Goal: Task Accomplishment & Management: Use online tool/utility

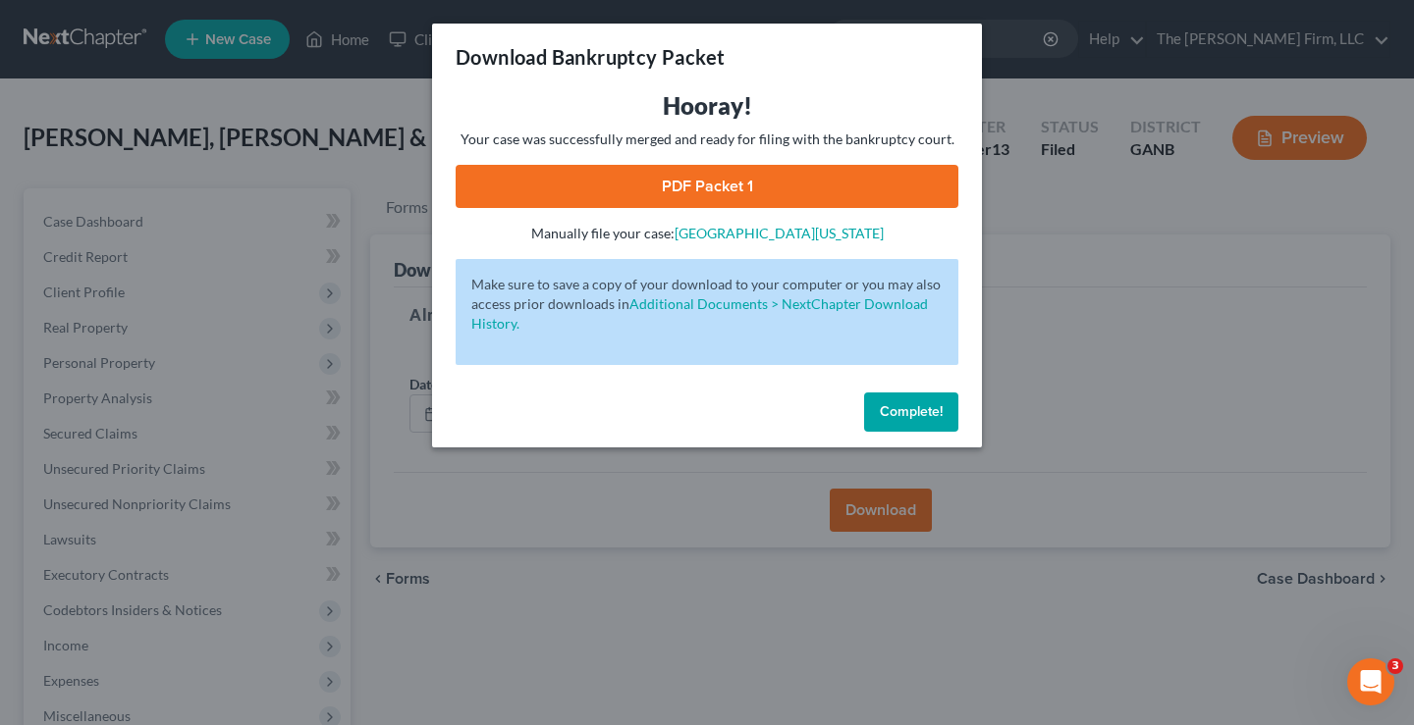
click at [939, 414] on span "Complete!" at bounding box center [911, 411] width 63 height 17
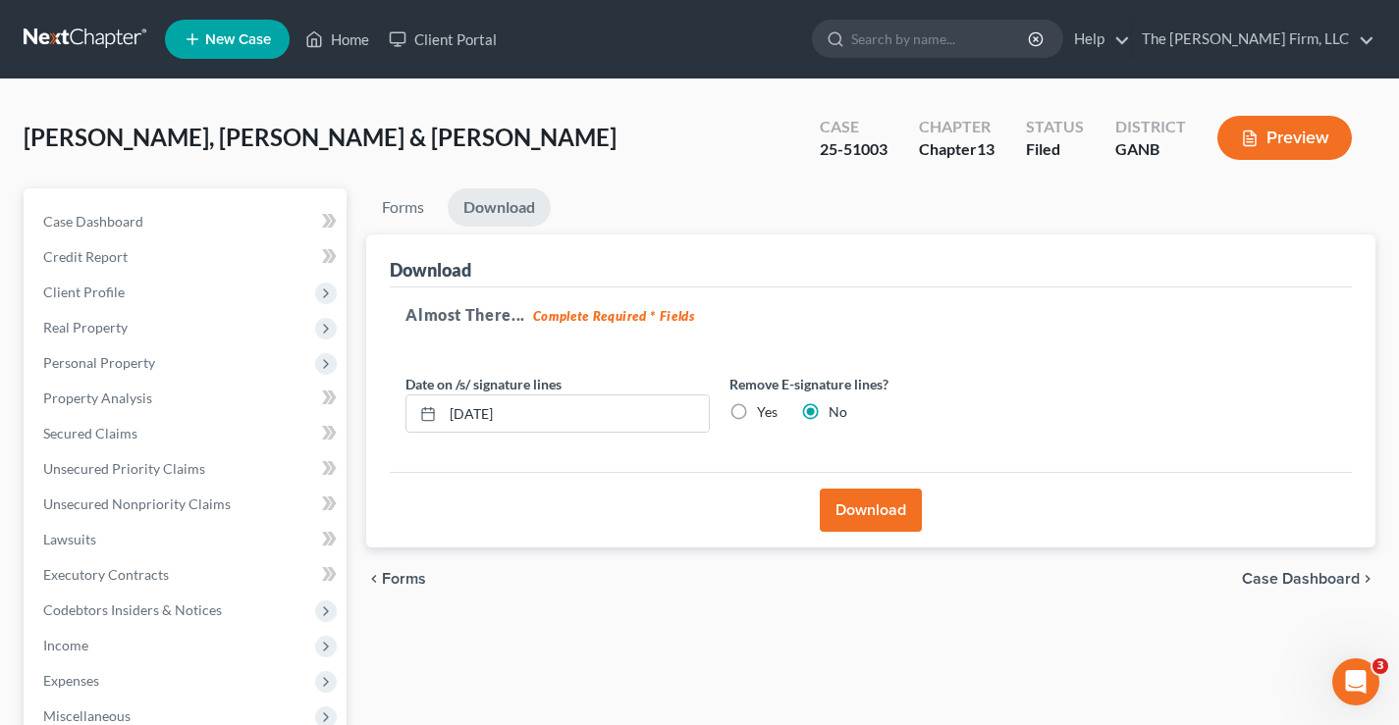
click at [73, 35] on link at bounding box center [87, 39] width 126 height 35
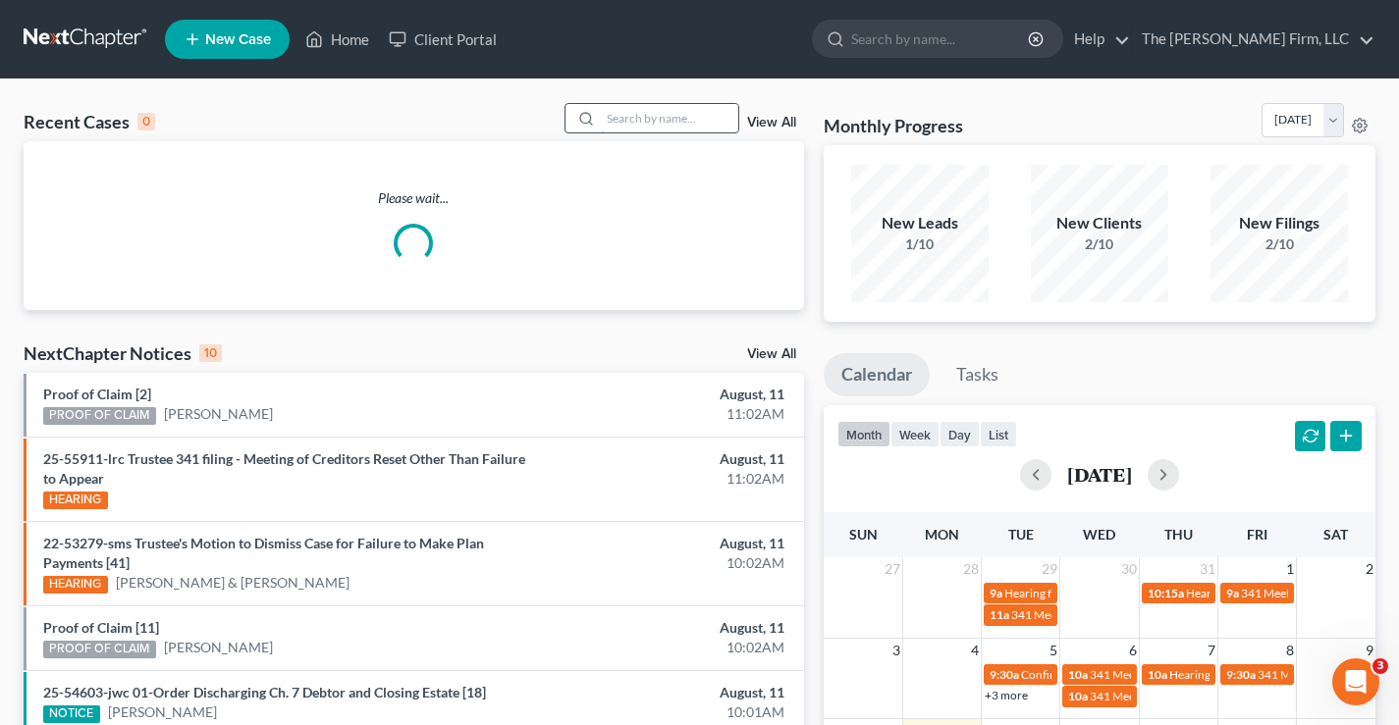
click at [606, 113] on input "search" at bounding box center [669, 118] width 137 height 28
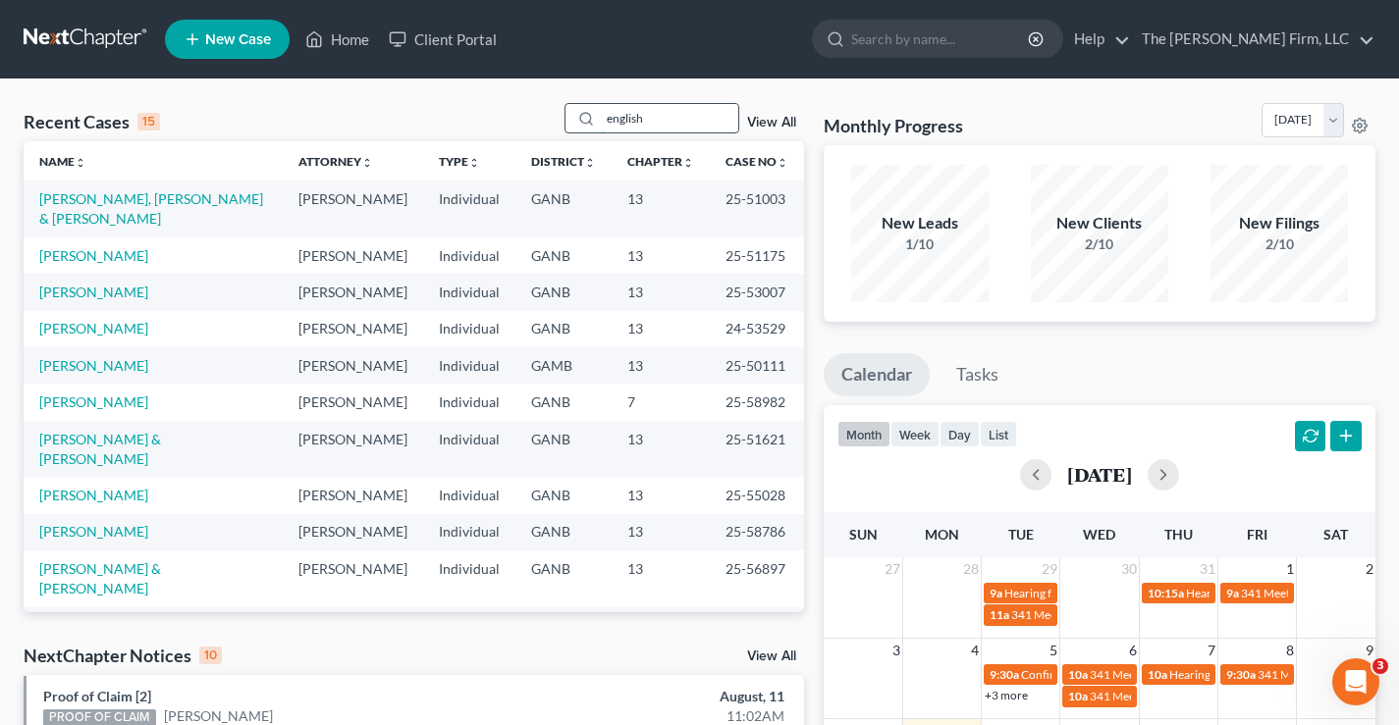
type input "english"
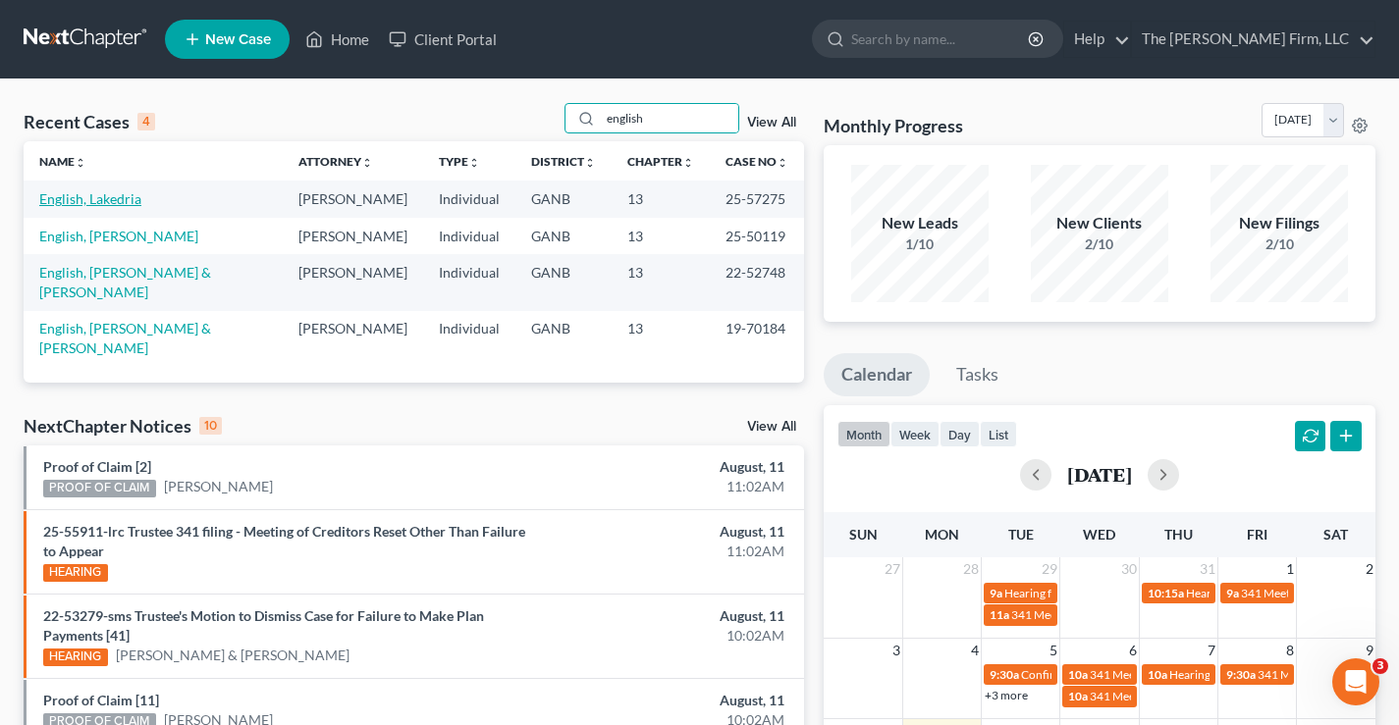
click at [130, 202] on link "English, Lakedria" at bounding box center [90, 198] width 102 height 17
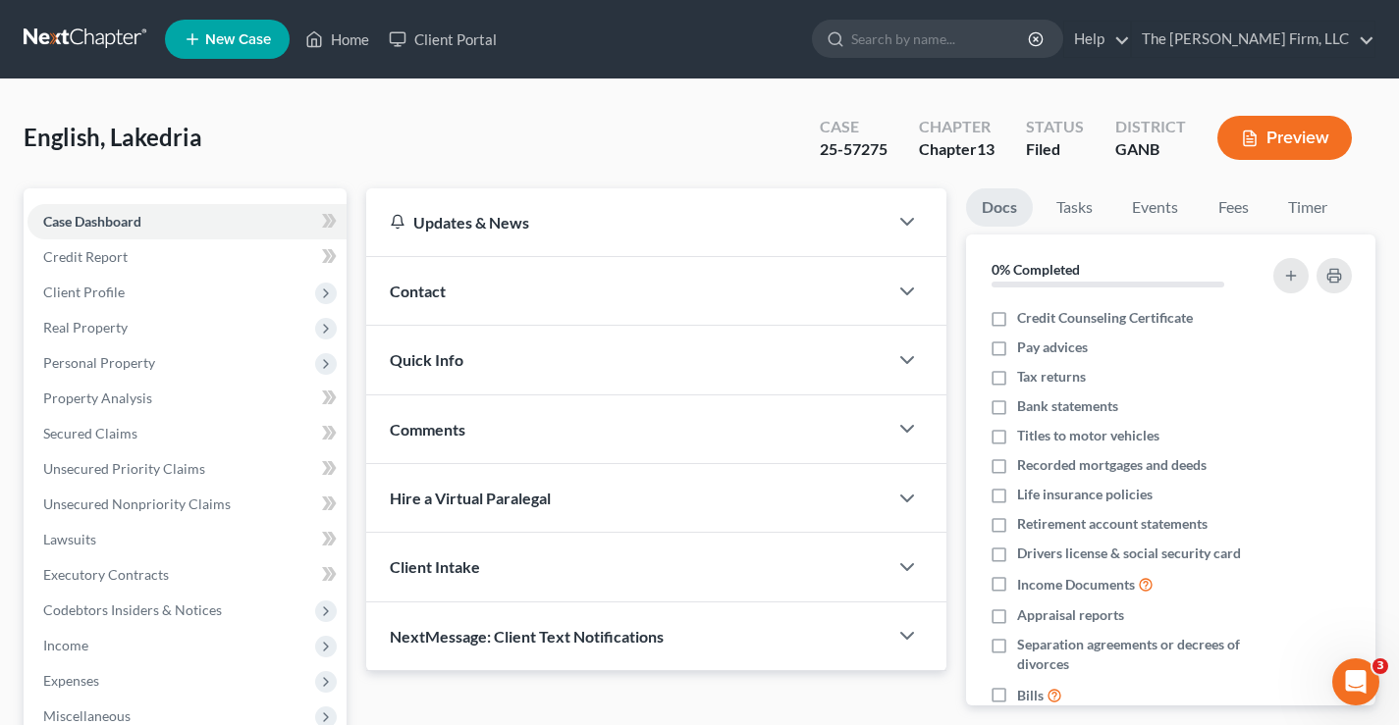
scroll to position [353, 0]
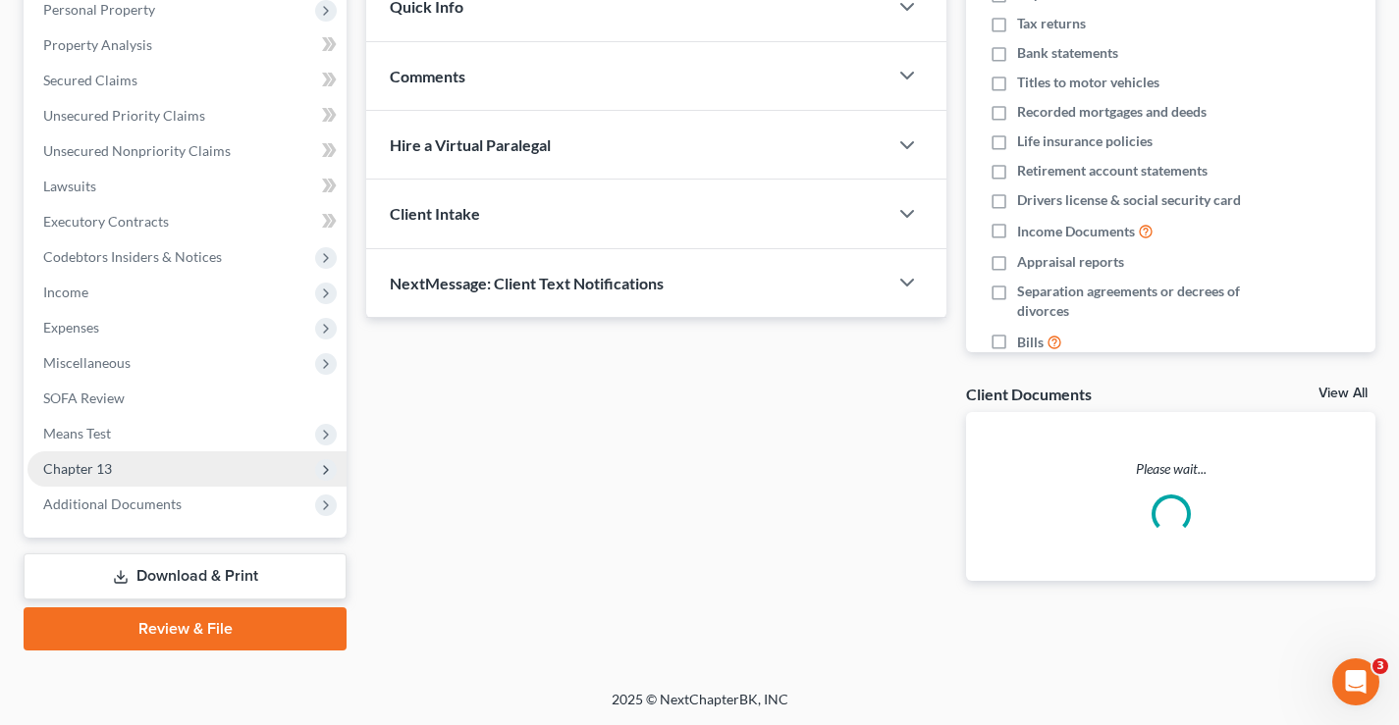
click at [120, 470] on span "Chapter 13" at bounding box center [186, 469] width 319 height 35
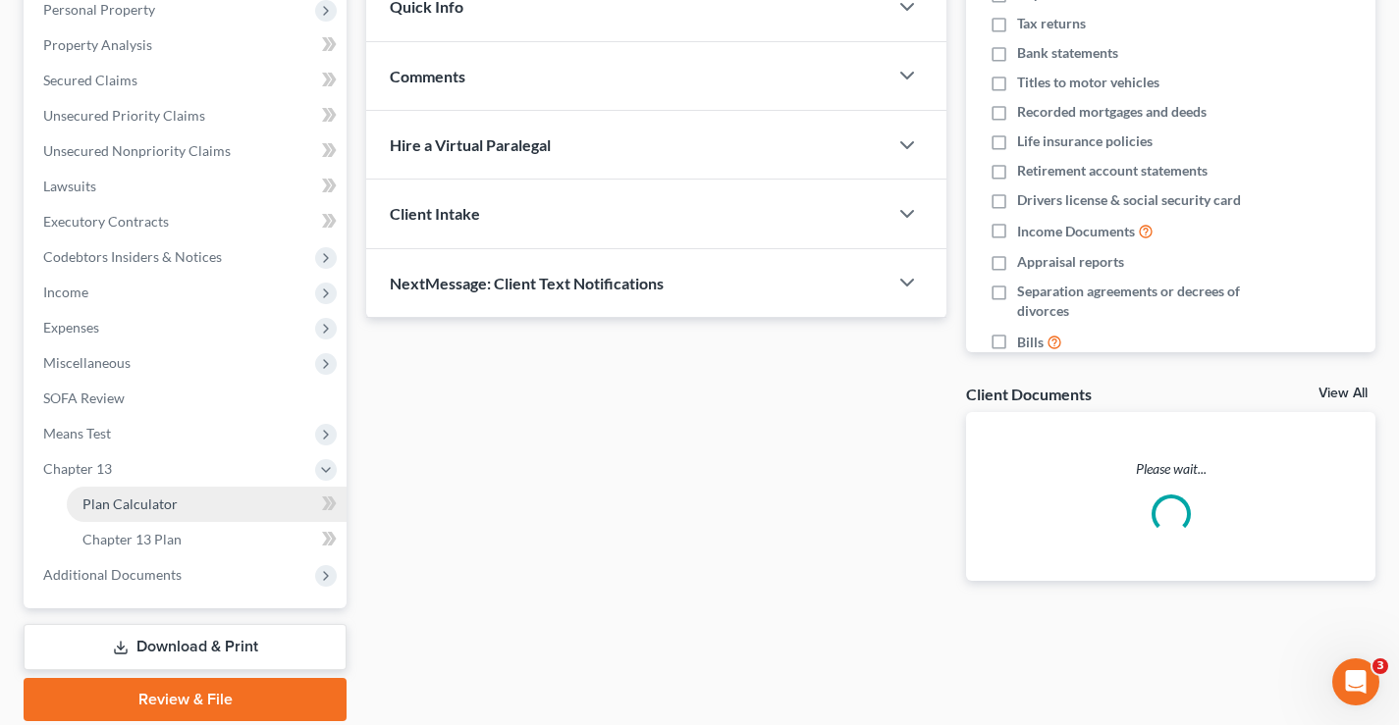
click at [143, 506] on span "Plan Calculator" at bounding box center [129, 504] width 95 height 17
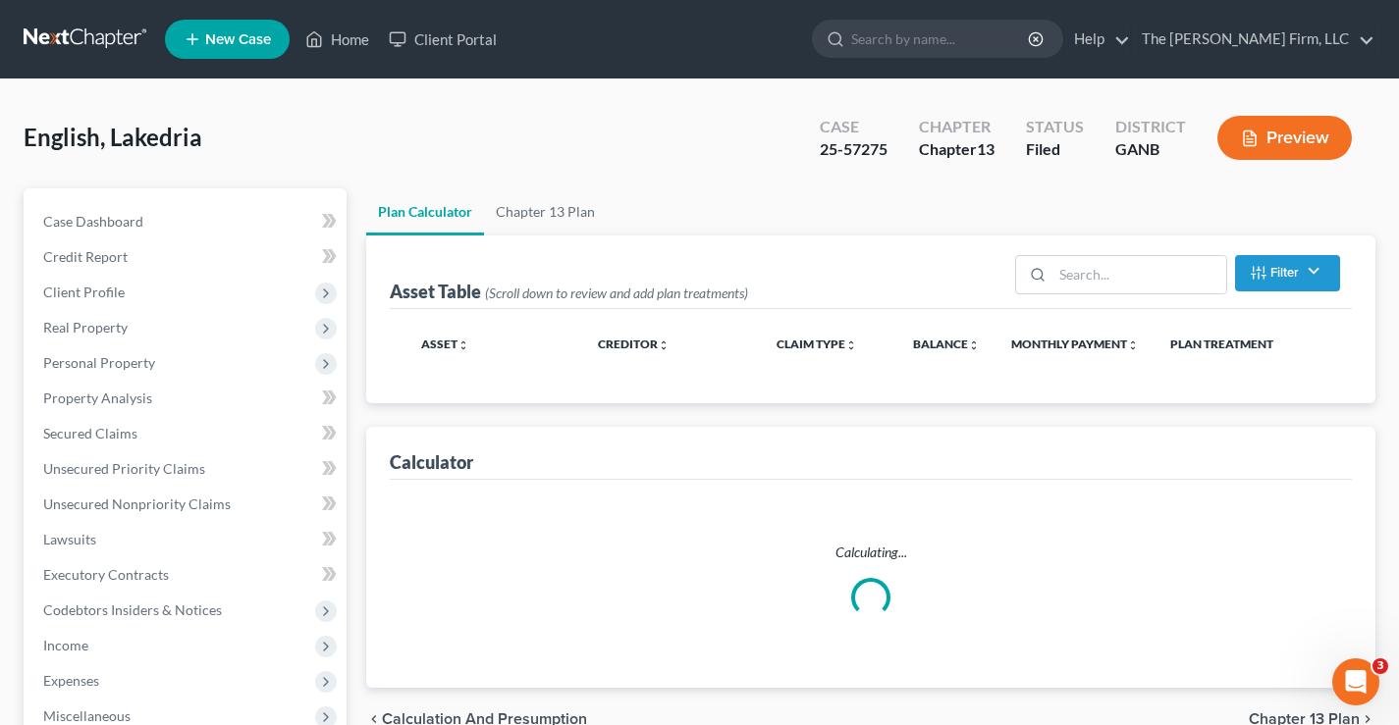
select select "59"
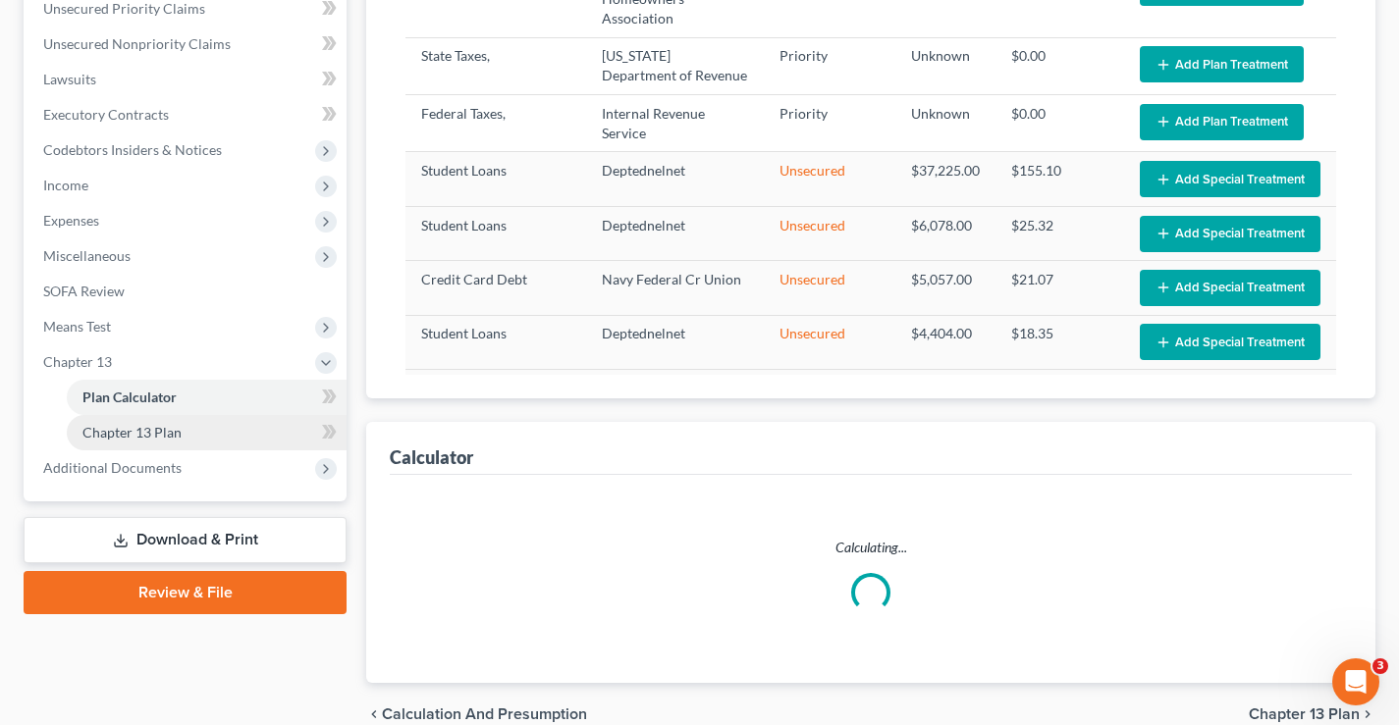
scroll to position [556, 0]
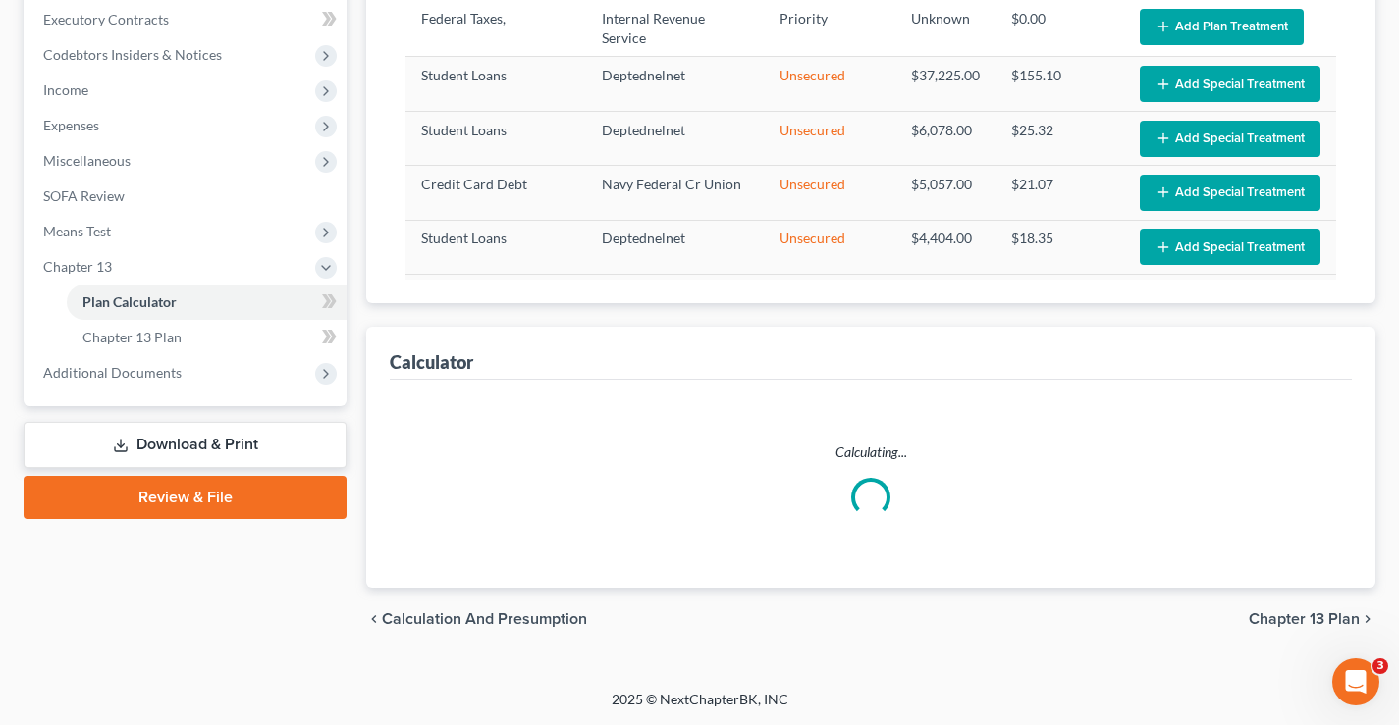
select select "59"
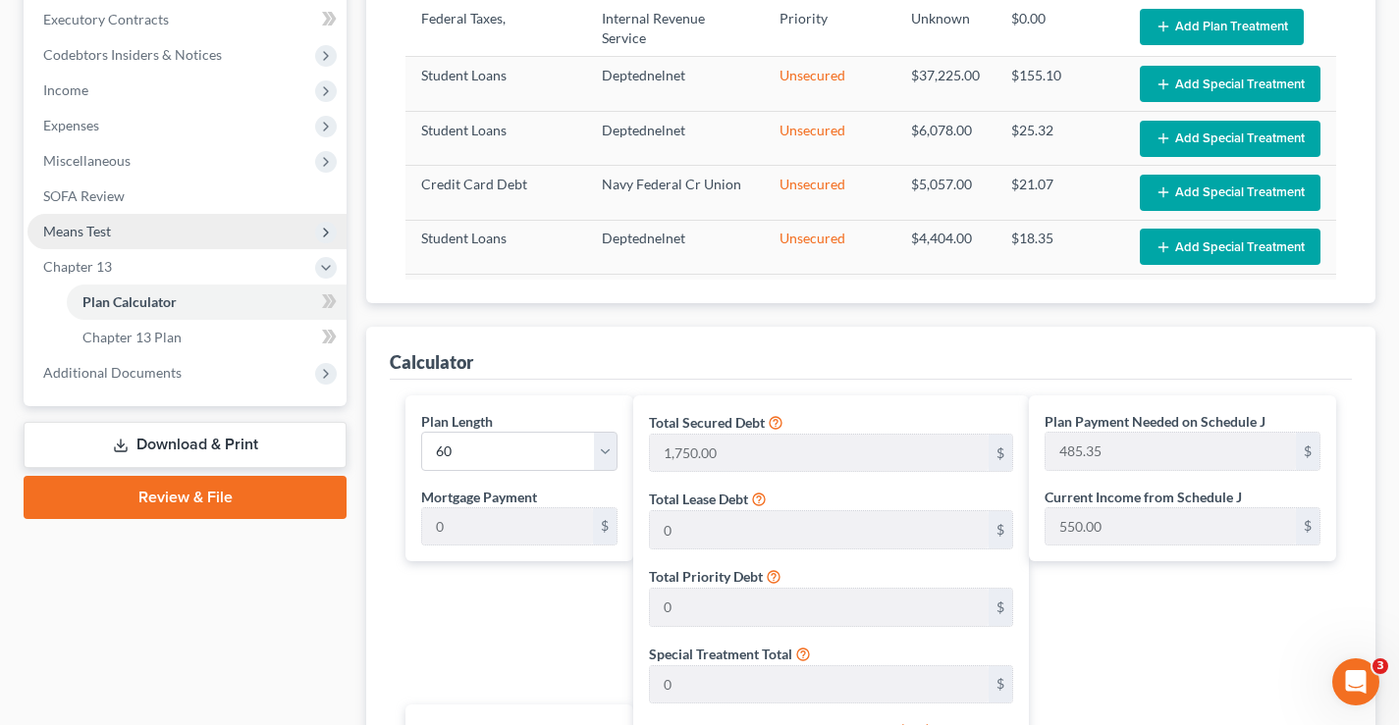
click at [94, 232] on span "Means Test" at bounding box center [77, 231] width 68 height 17
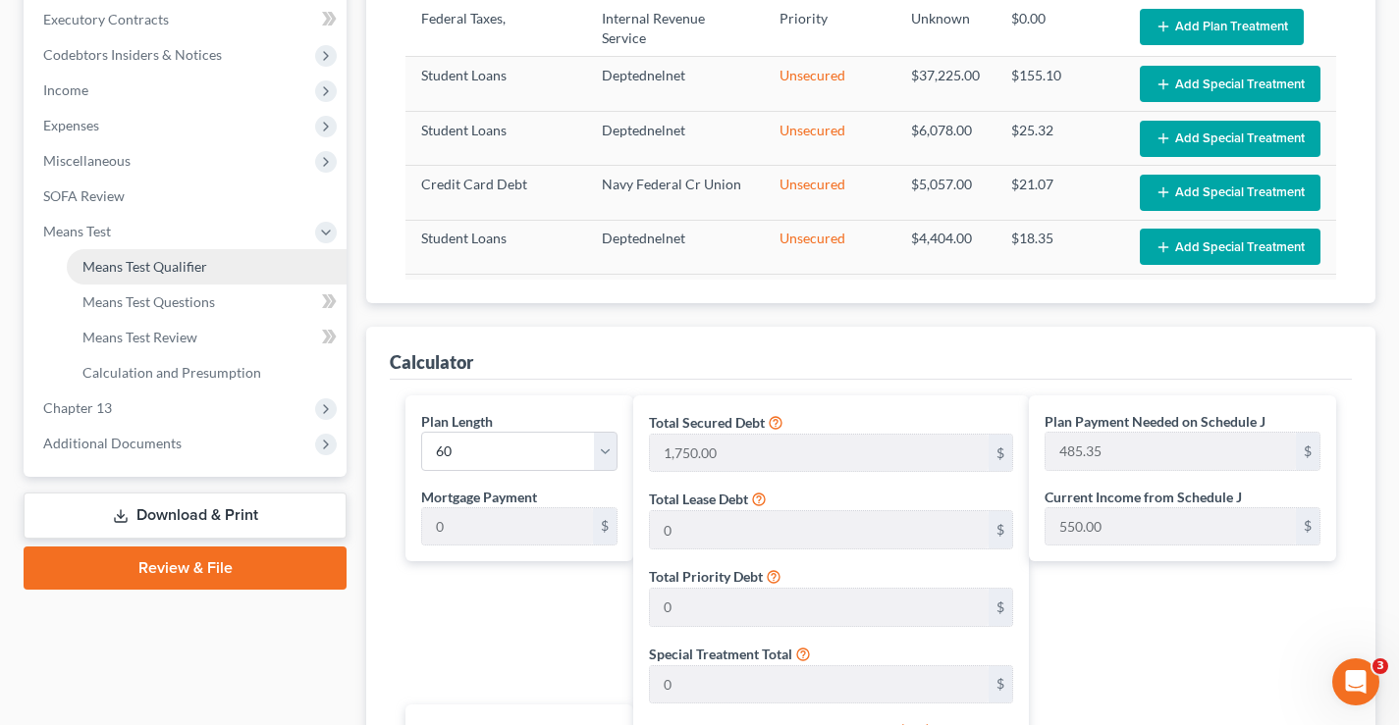
click at [121, 270] on span "Means Test Qualifier" at bounding box center [144, 266] width 125 height 17
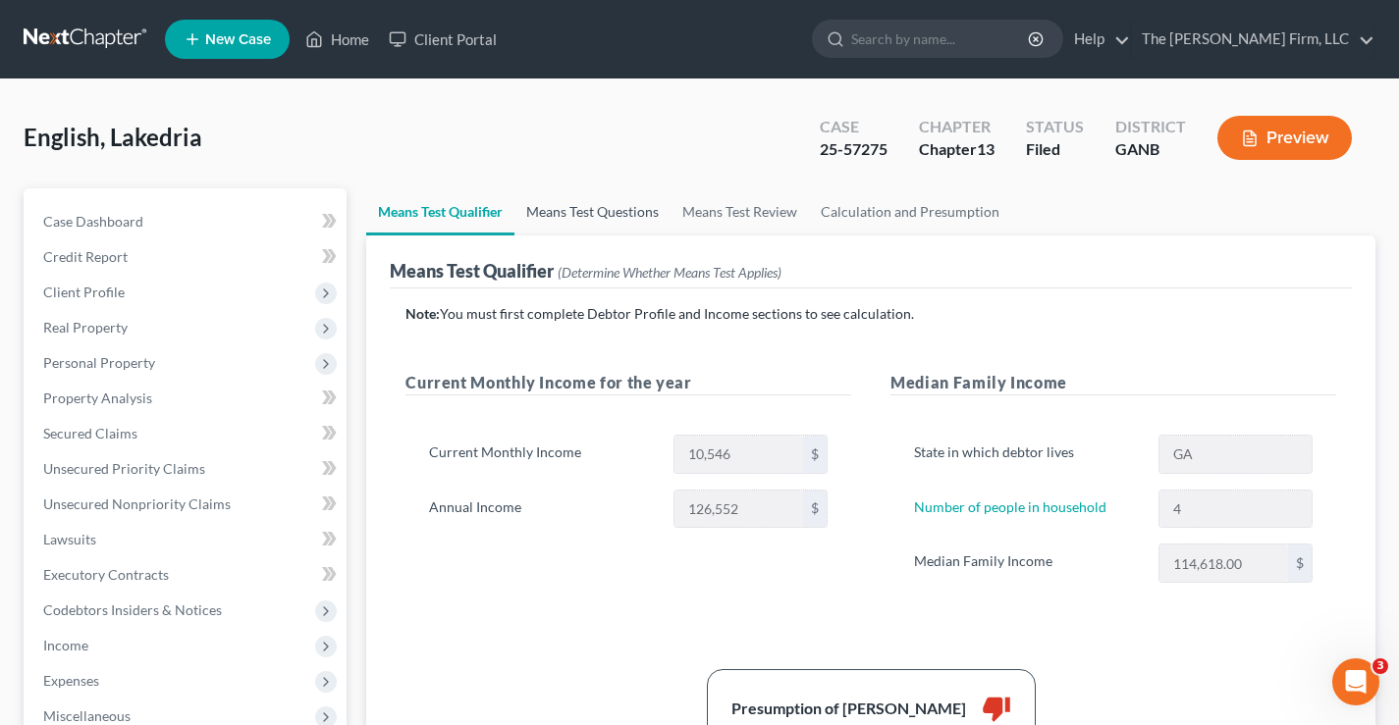
click at [617, 208] on link "Means Test Questions" at bounding box center [592, 211] width 156 height 47
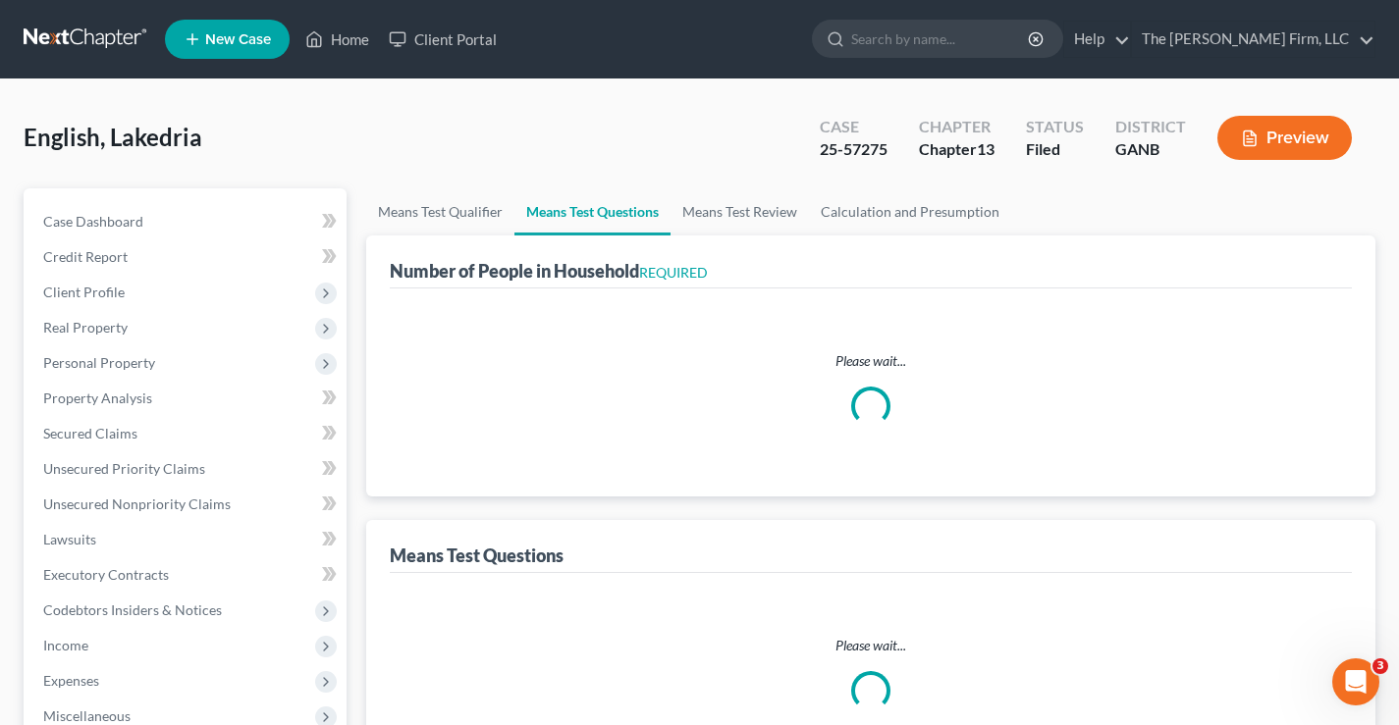
select select "0"
select select "60"
select select "0"
select select "60"
select select "4"
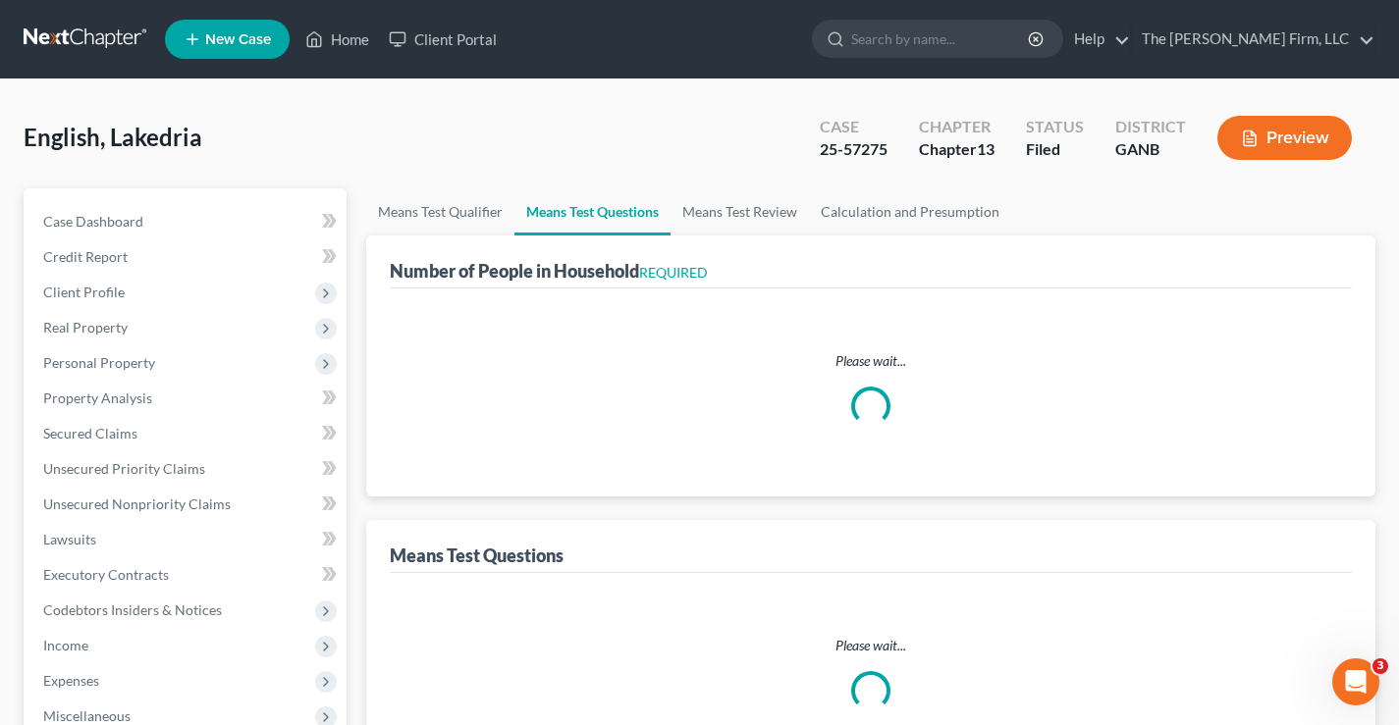
select select "2"
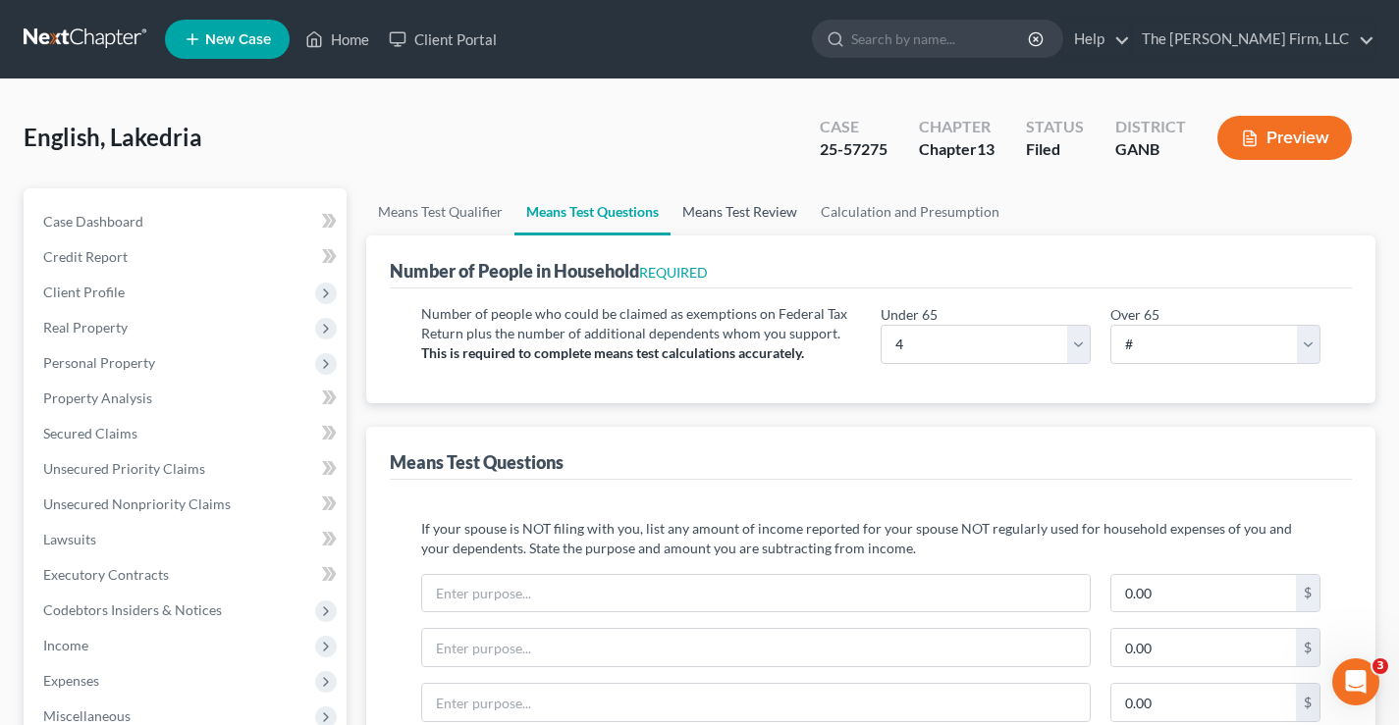
click at [740, 206] on link "Means Test Review" at bounding box center [740, 211] width 138 height 47
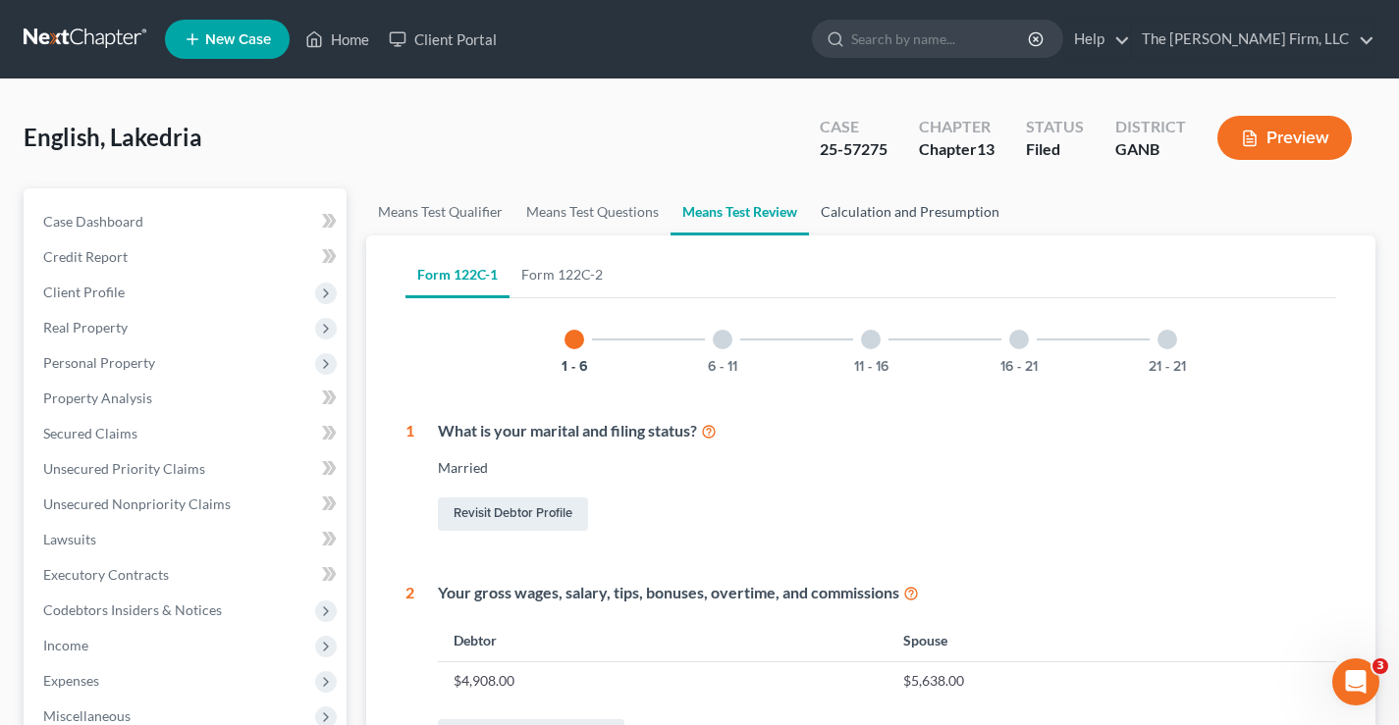
click at [911, 211] on link "Calculation and Presumption" at bounding box center [910, 211] width 202 height 47
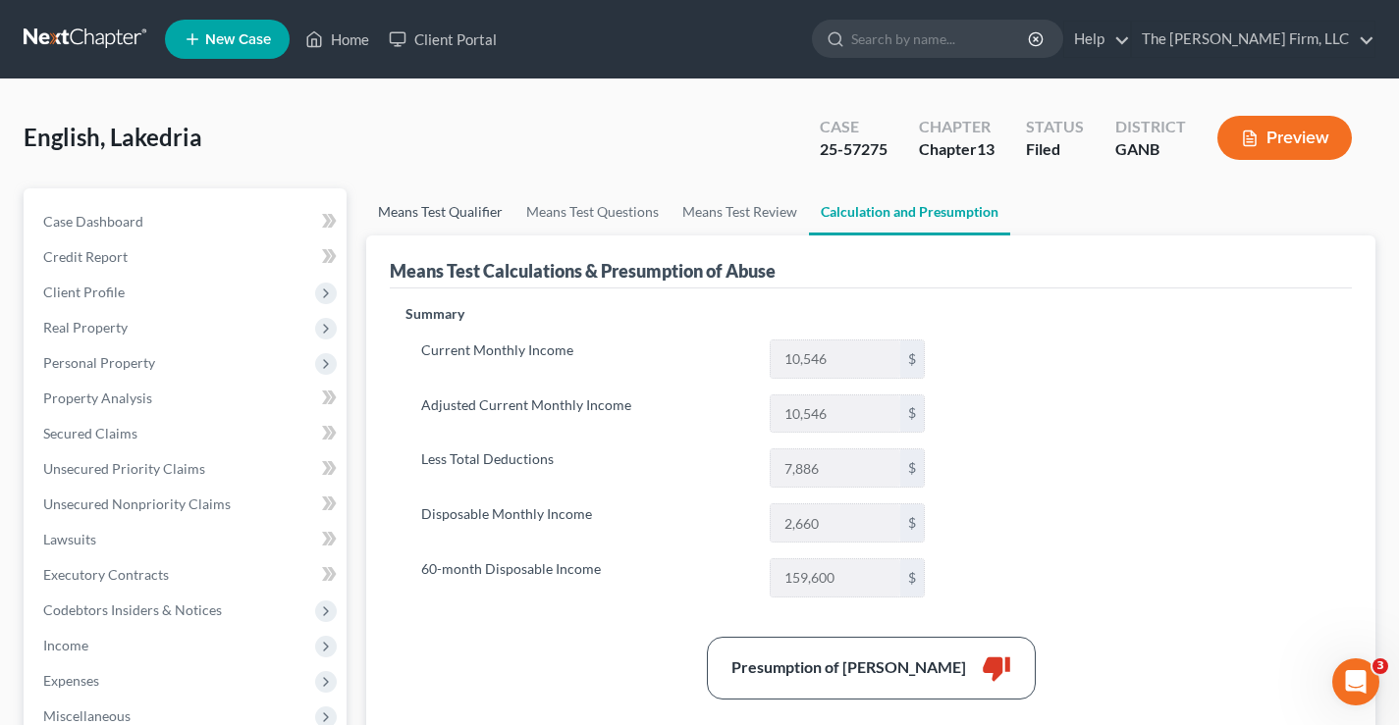
click at [411, 205] on link "Means Test Qualifier" at bounding box center [440, 211] width 148 height 47
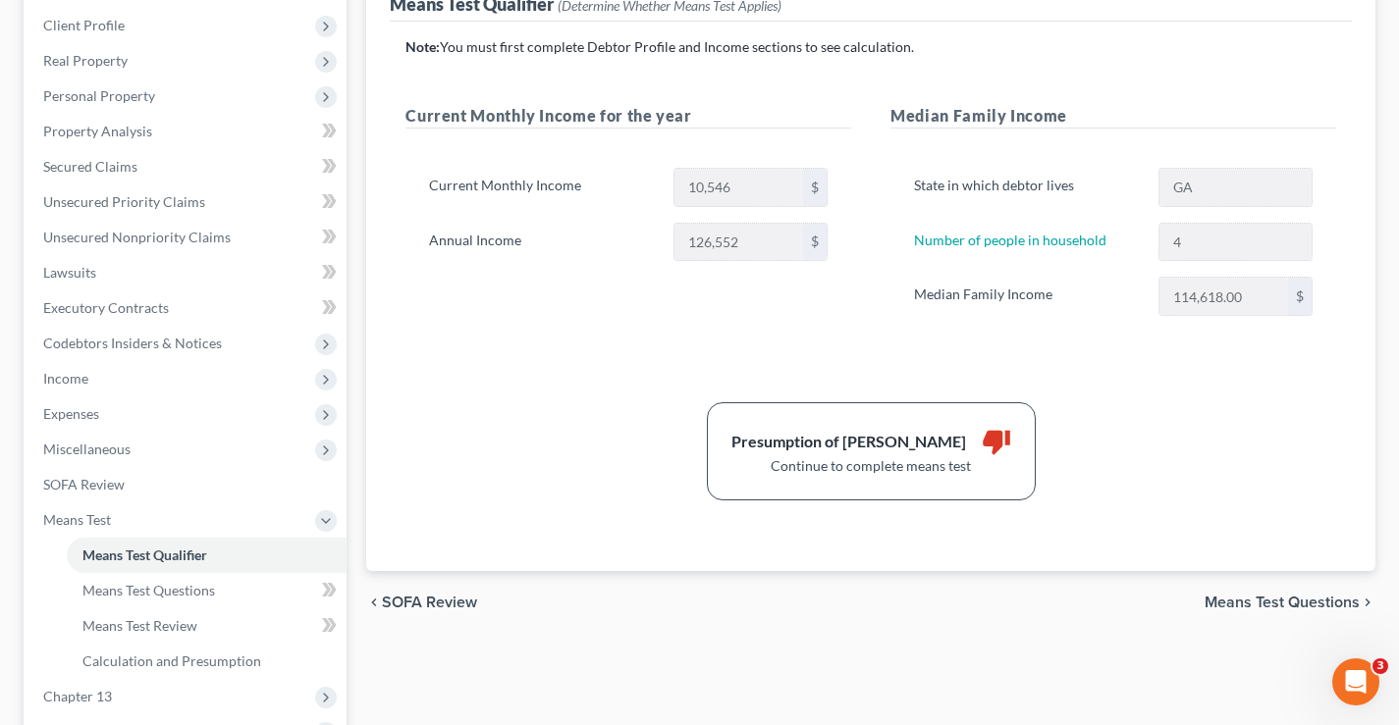
scroll to position [98, 0]
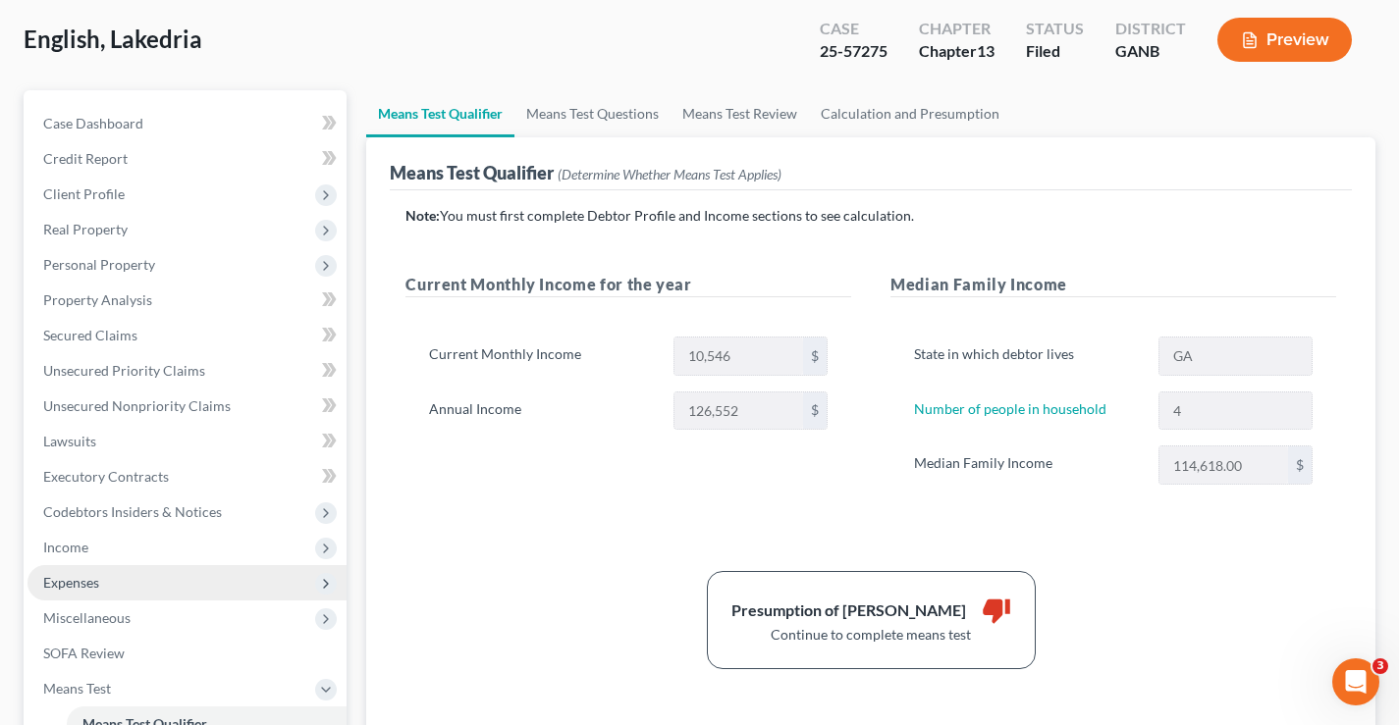
click at [80, 580] on span "Expenses" at bounding box center [71, 582] width 56 height 17
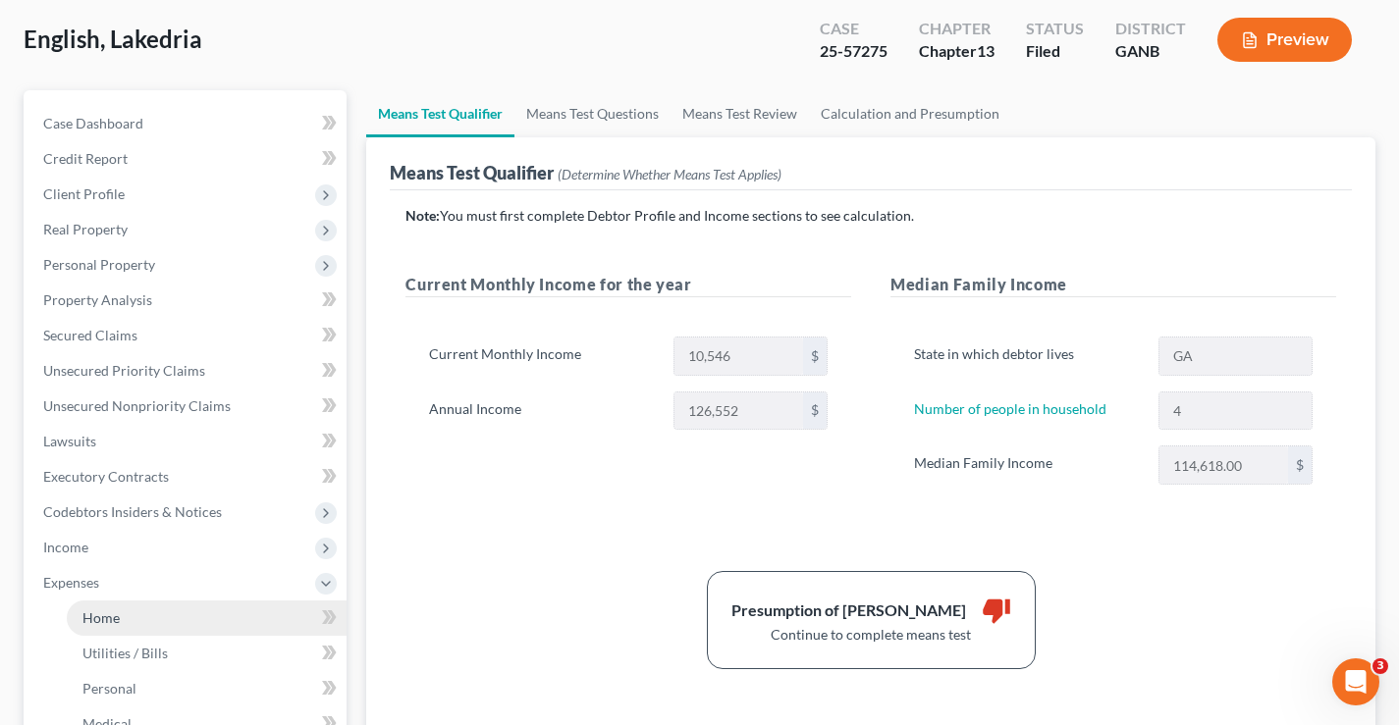
click at [124, 617] on link "Home" at bounding box center [207, 618] width 280 height 35
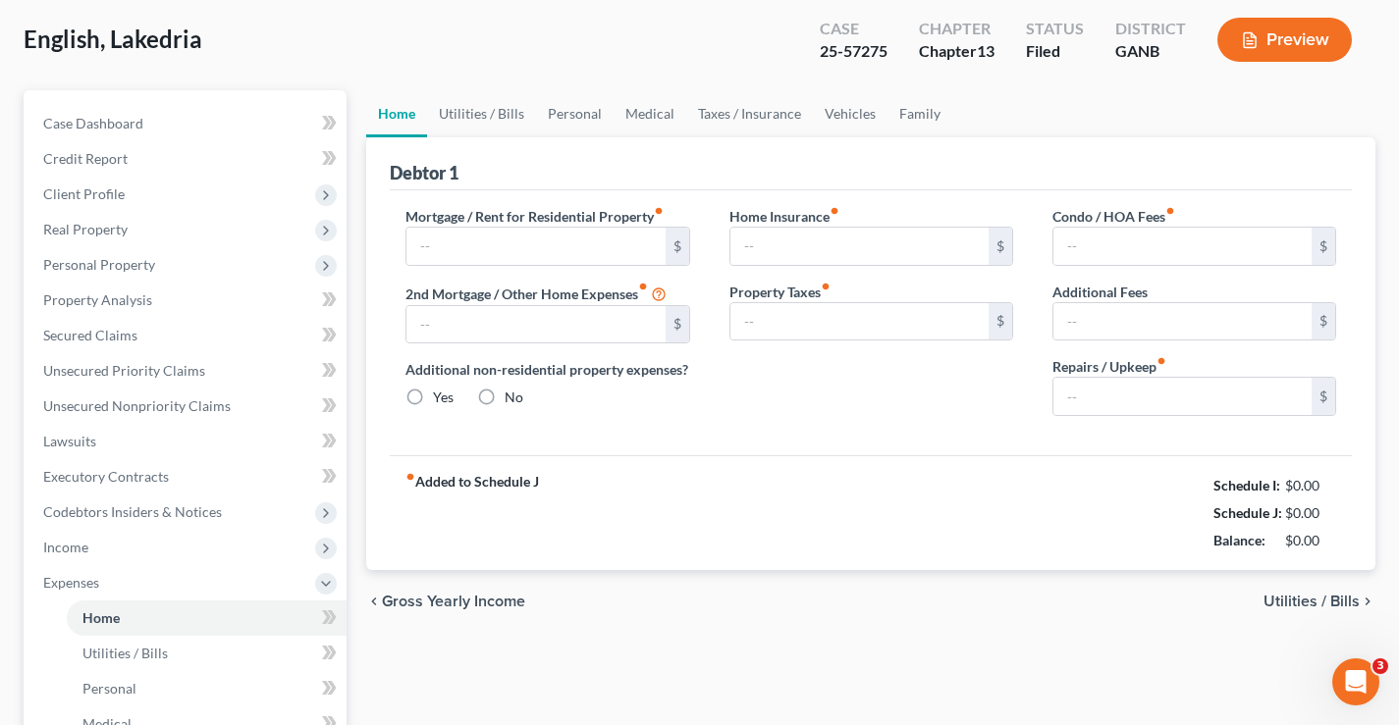
type input "907.00"
type input "0.00"
radio input "true"
type input "0.00"
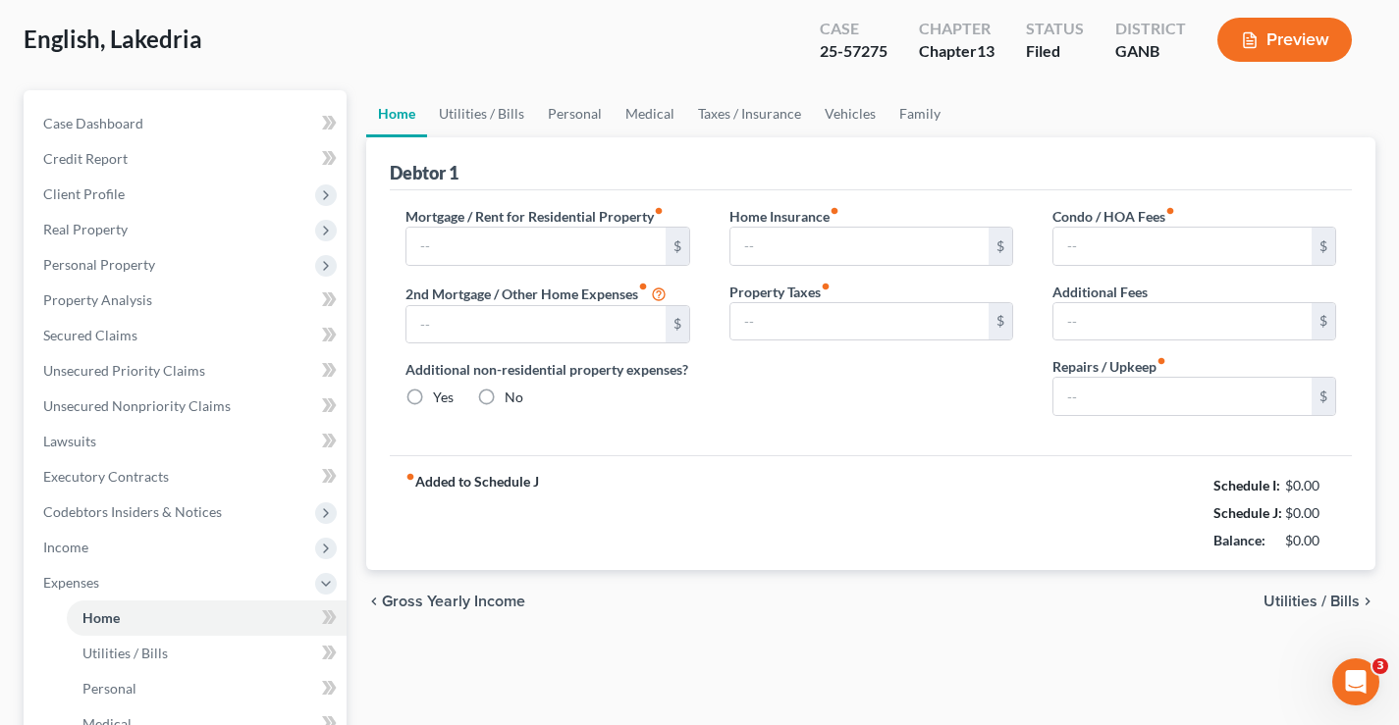
type input "30.00"
type input "0.00"
type input "150.00"
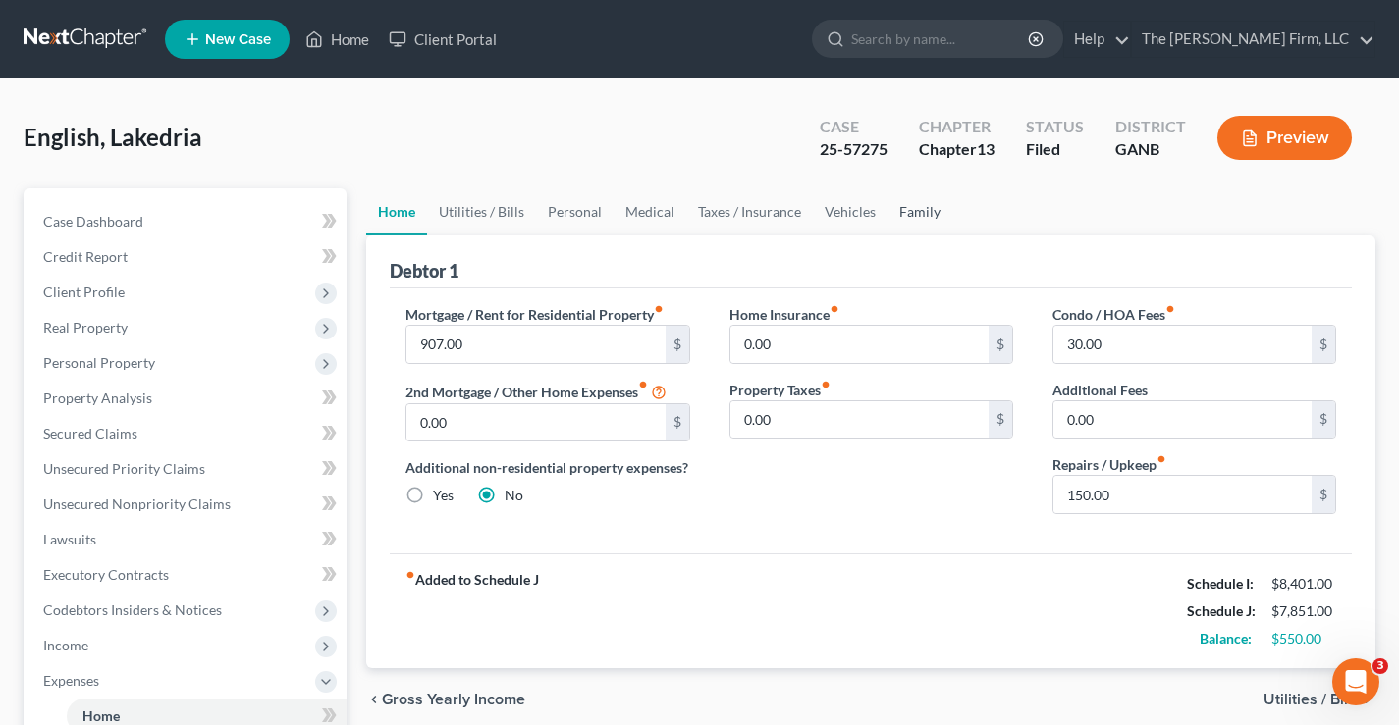
click at [904, 211] on link "Family" at bounding box center [919, 211] width 65 height 47
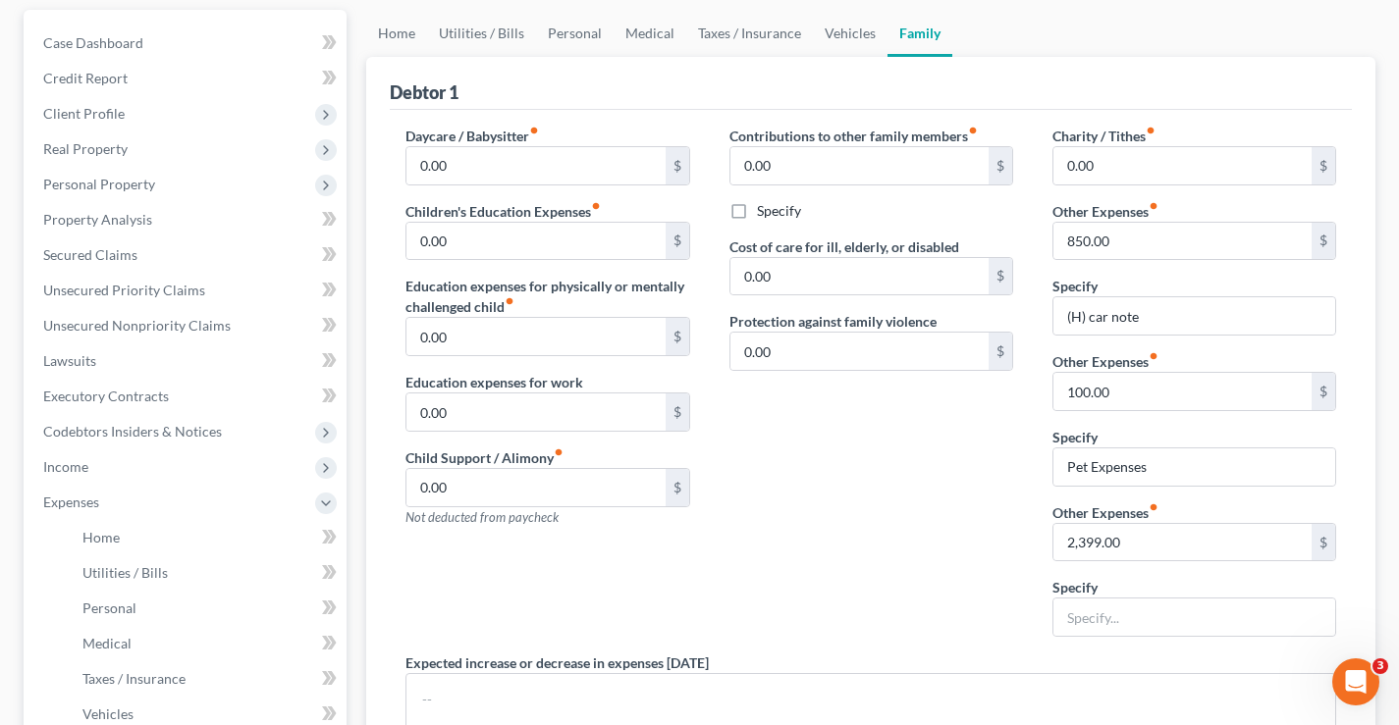
scroll to position [295, 0]
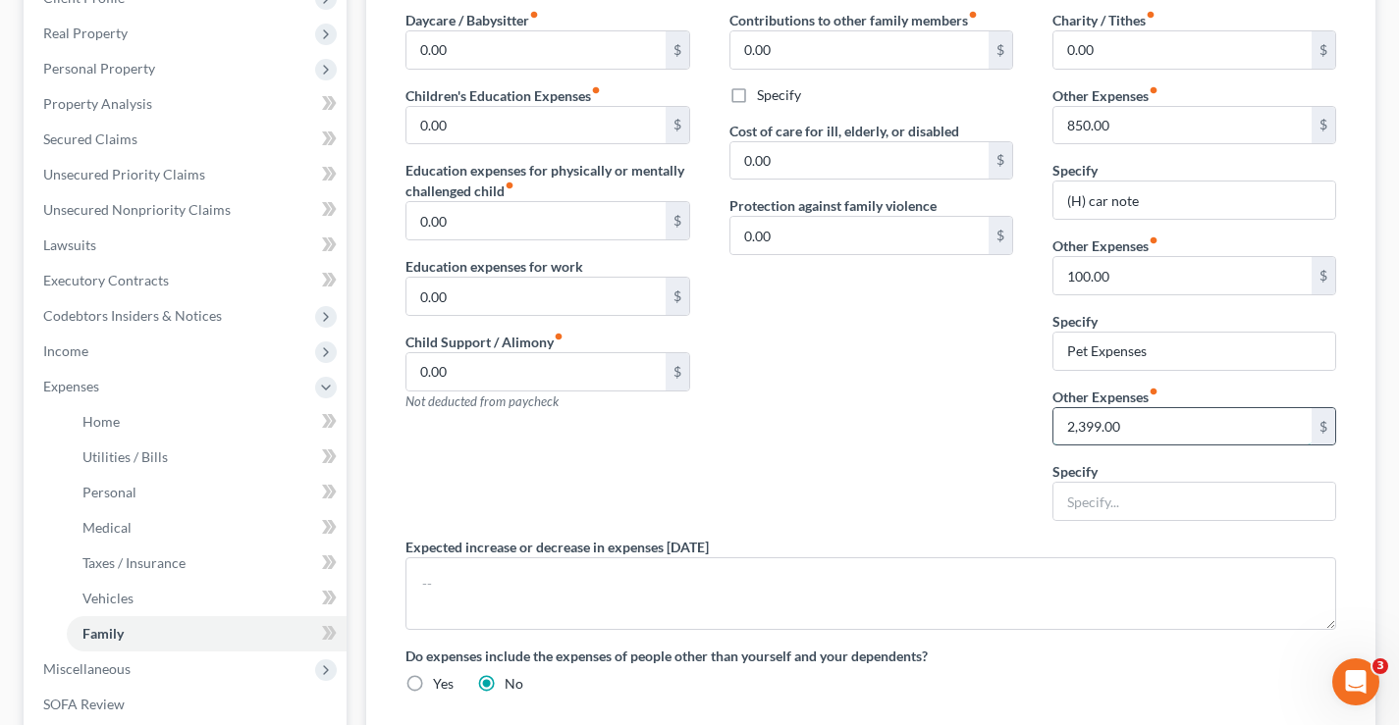
click at [1132, 422] on input "2,399.00" at bounding box center [1182, 426] width 258 height 37
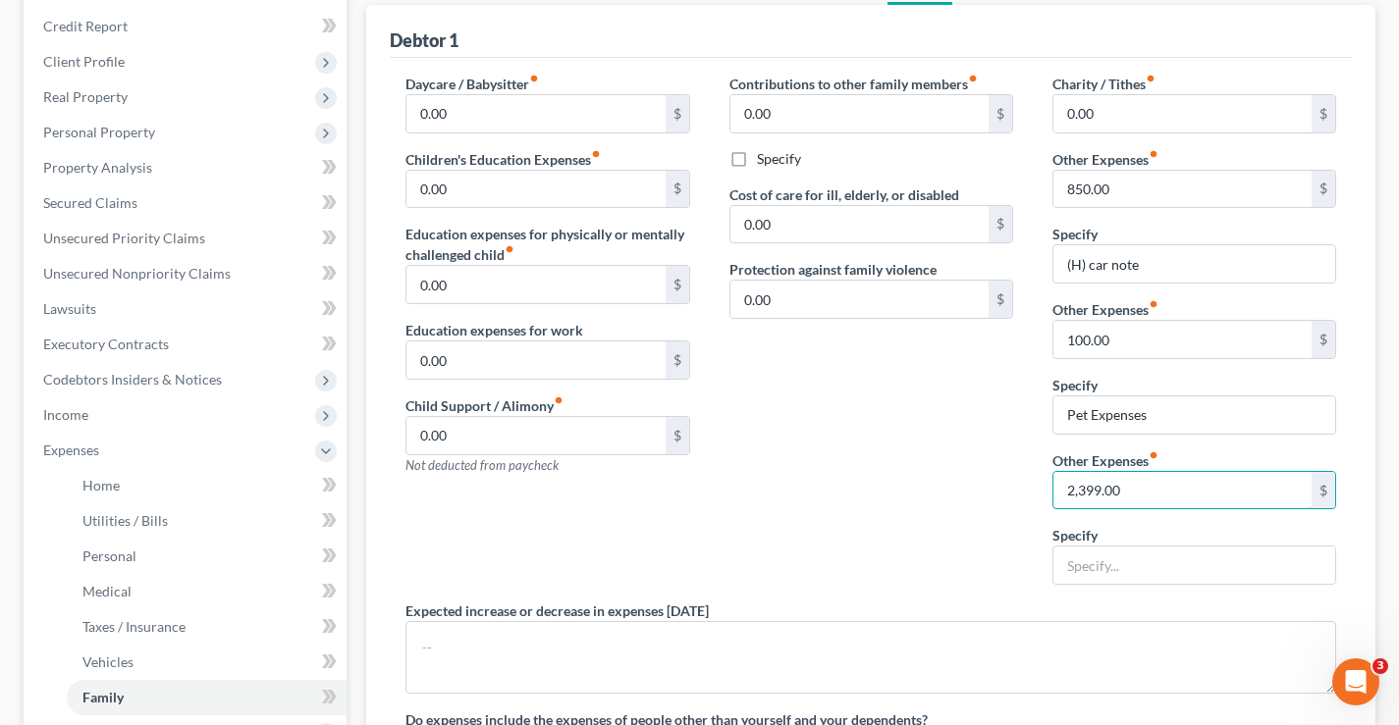
scroll to position [196, 0]
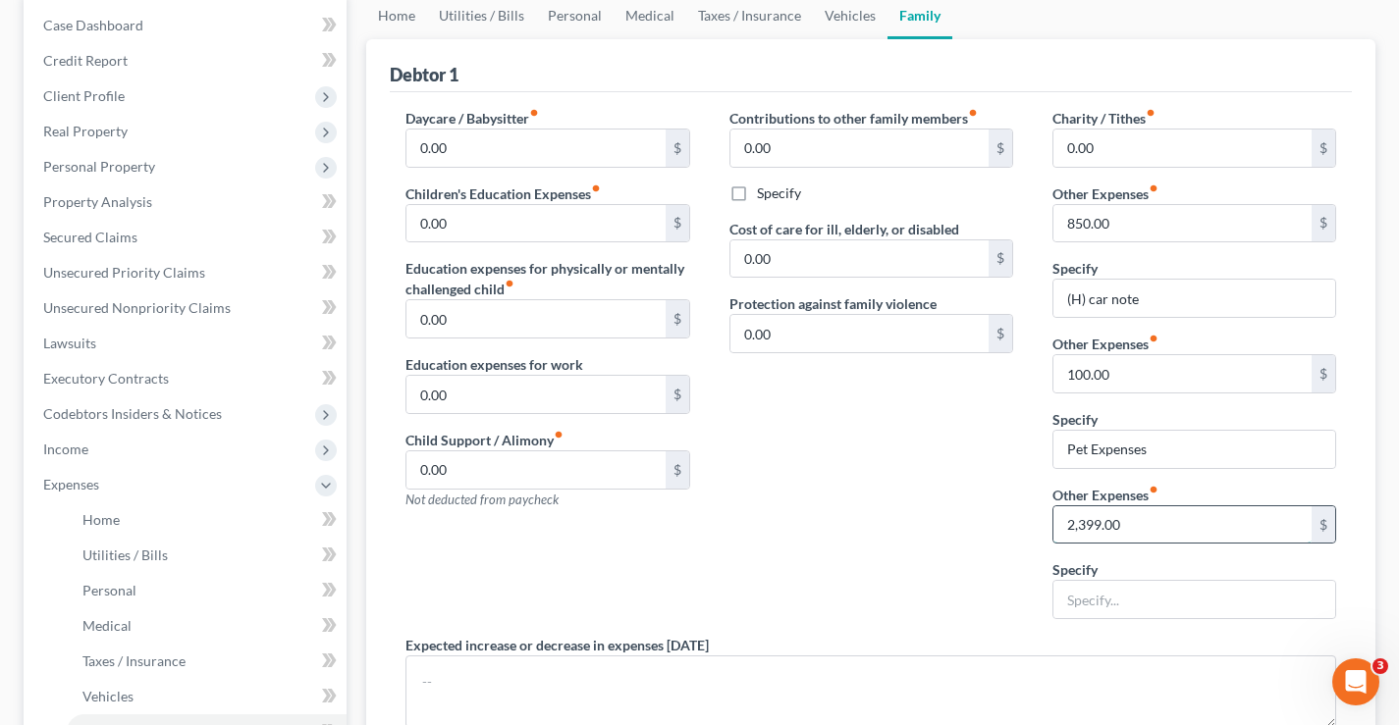
click at [1148, 526] on input "2,399.00" at bounding box center [1182, 525] width 258 height 37
